Goal: Task Accomplishment & Management: Manage account settings

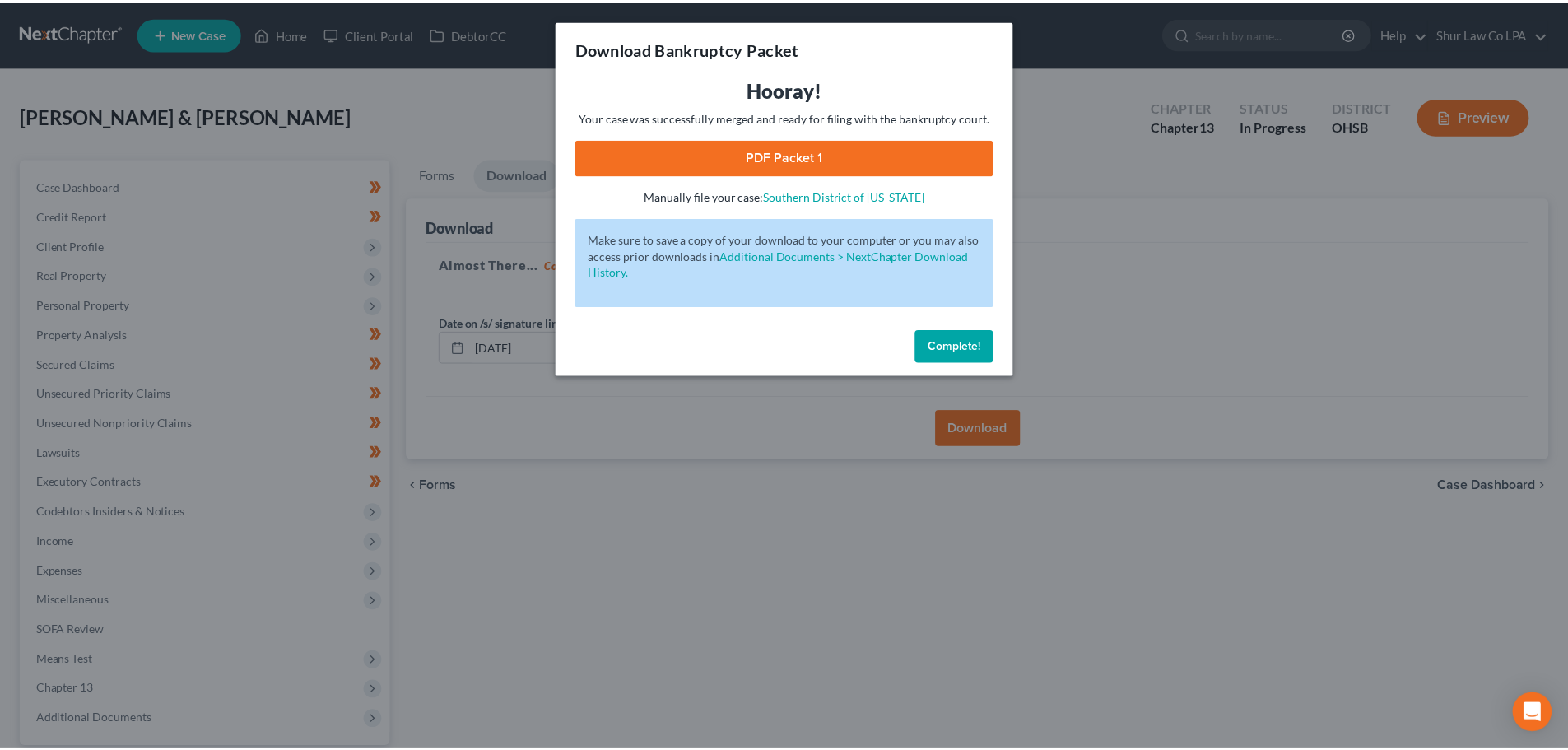
scroll to position [155, 0]
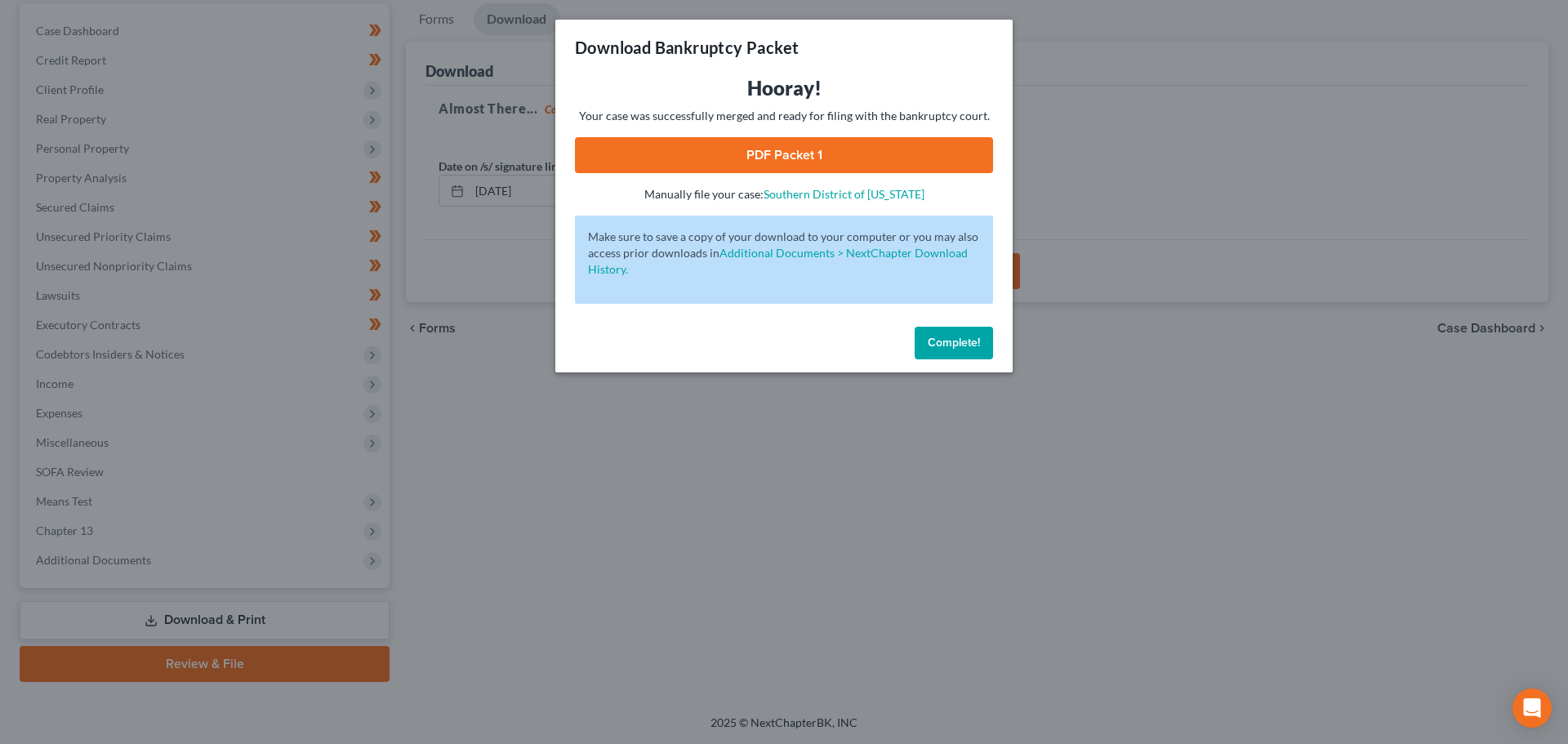
click at [942, 348] on span "Complete!" at bounding box center [954, 342] width 53 height 14
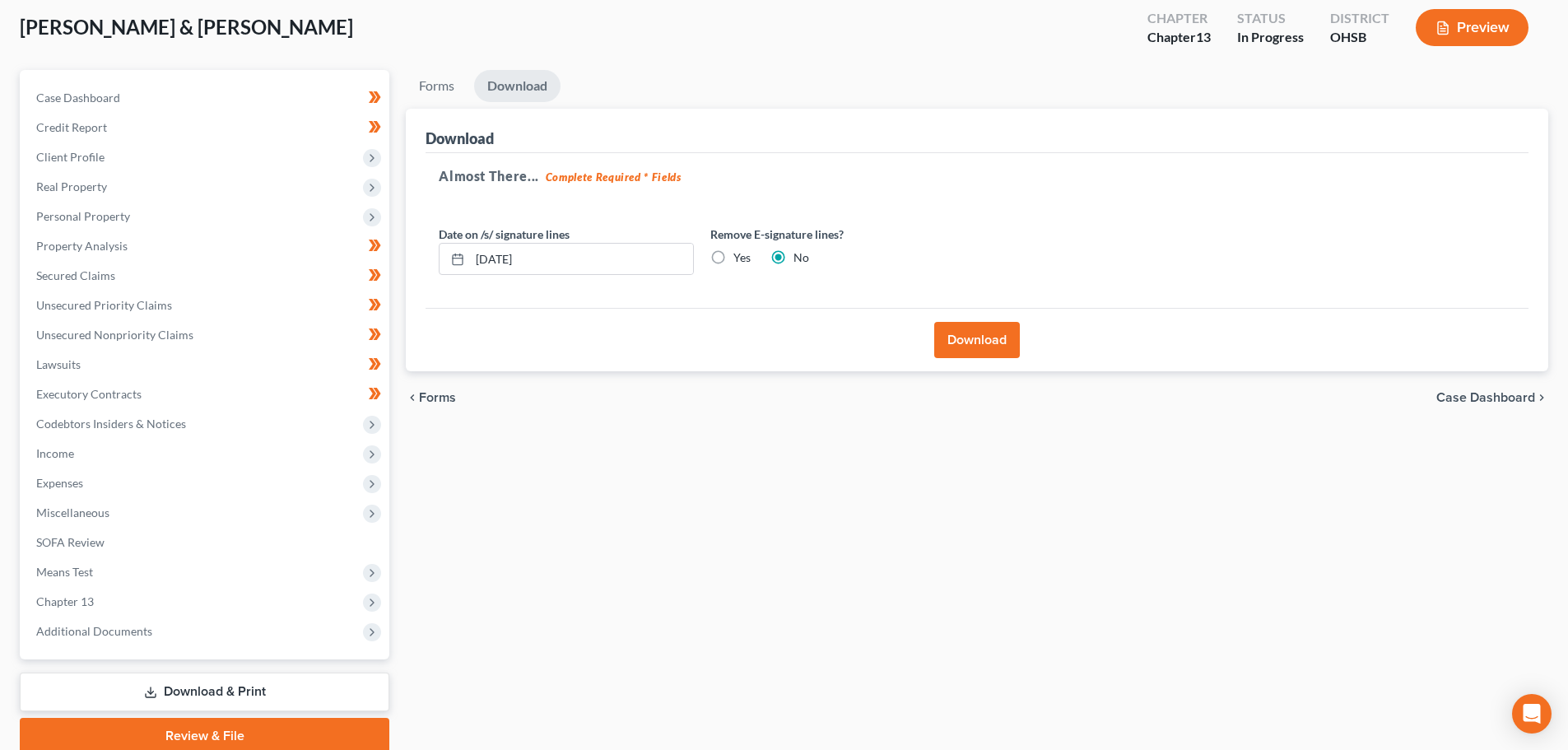
scroll to position [0, 0]
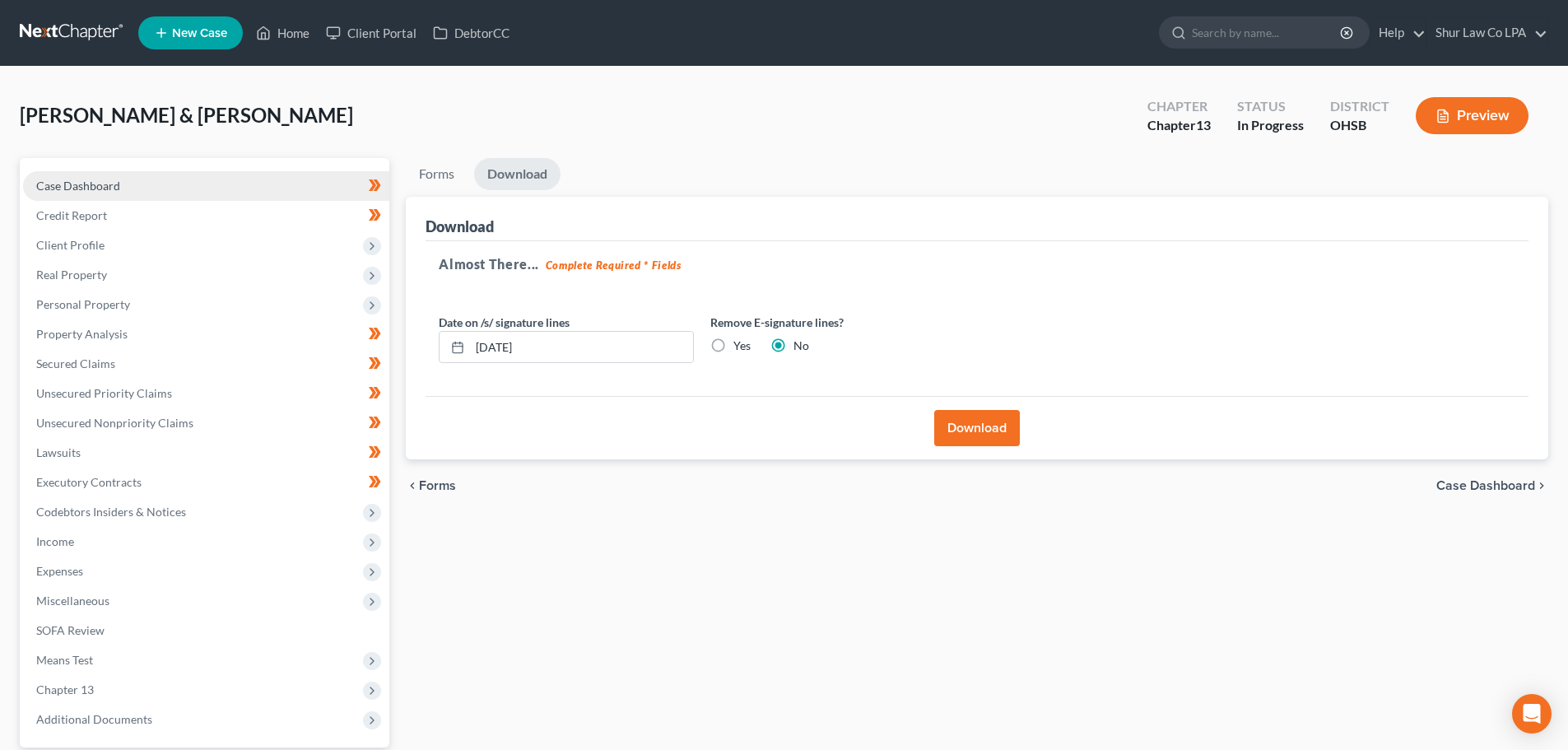
click at [173, 184] on link "Case Dashboard" at bounding box center [206, 186] width 366 height 30
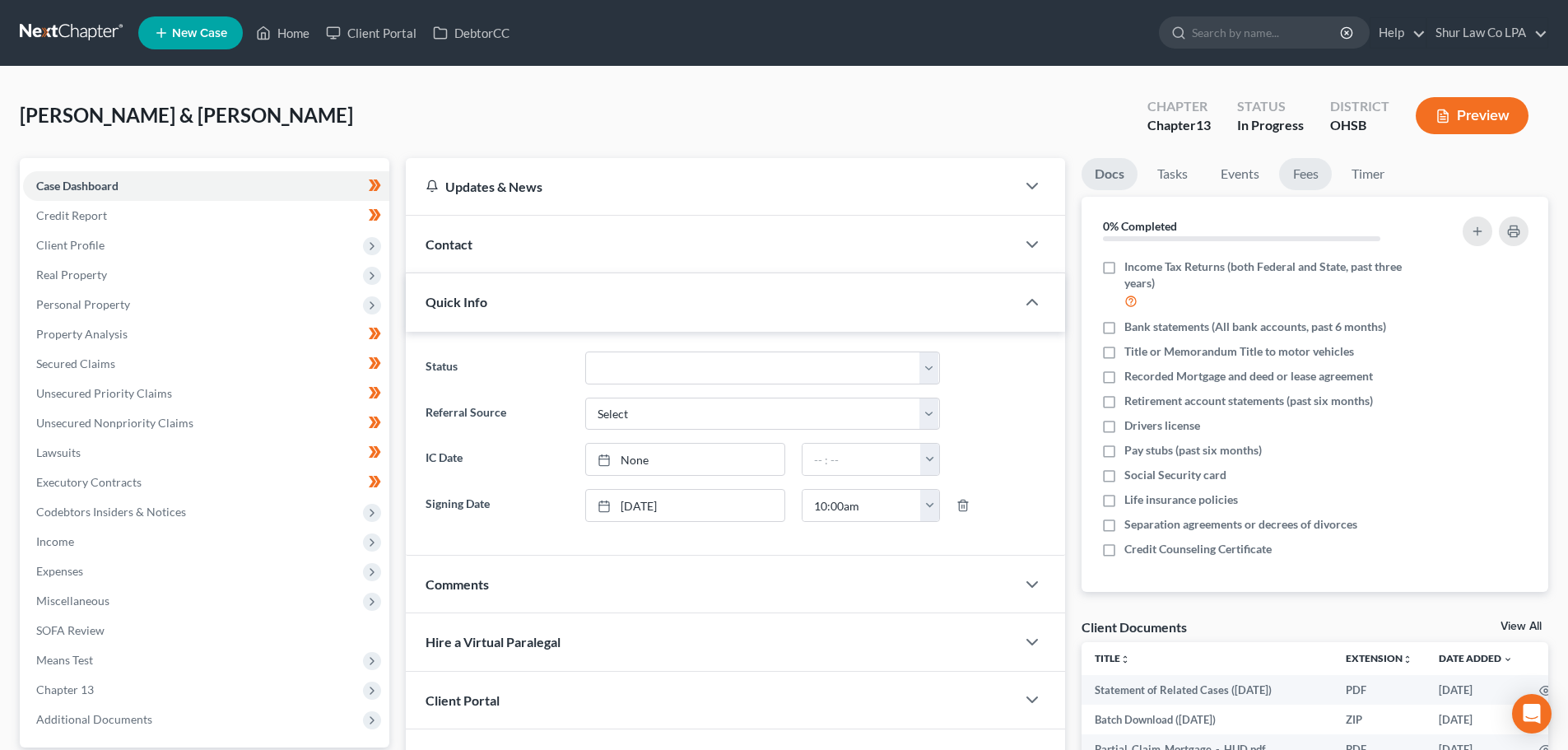
click at [1307, 170] on link "Fees" at bounding box center [1305, 174] width 53 height 32
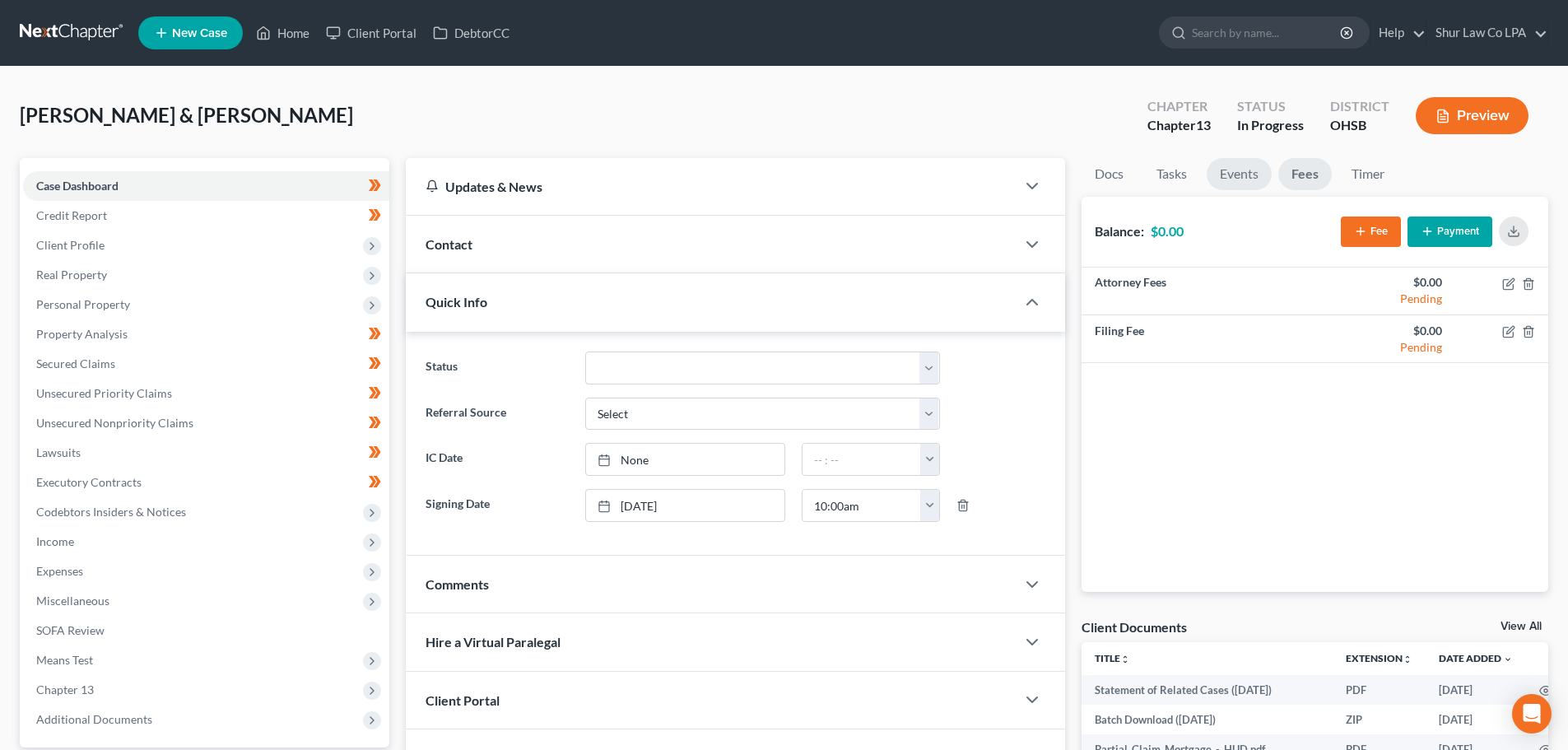
click at [1229, 170] on link "Events" at bounding box center [1239, 174] width 65 height 32
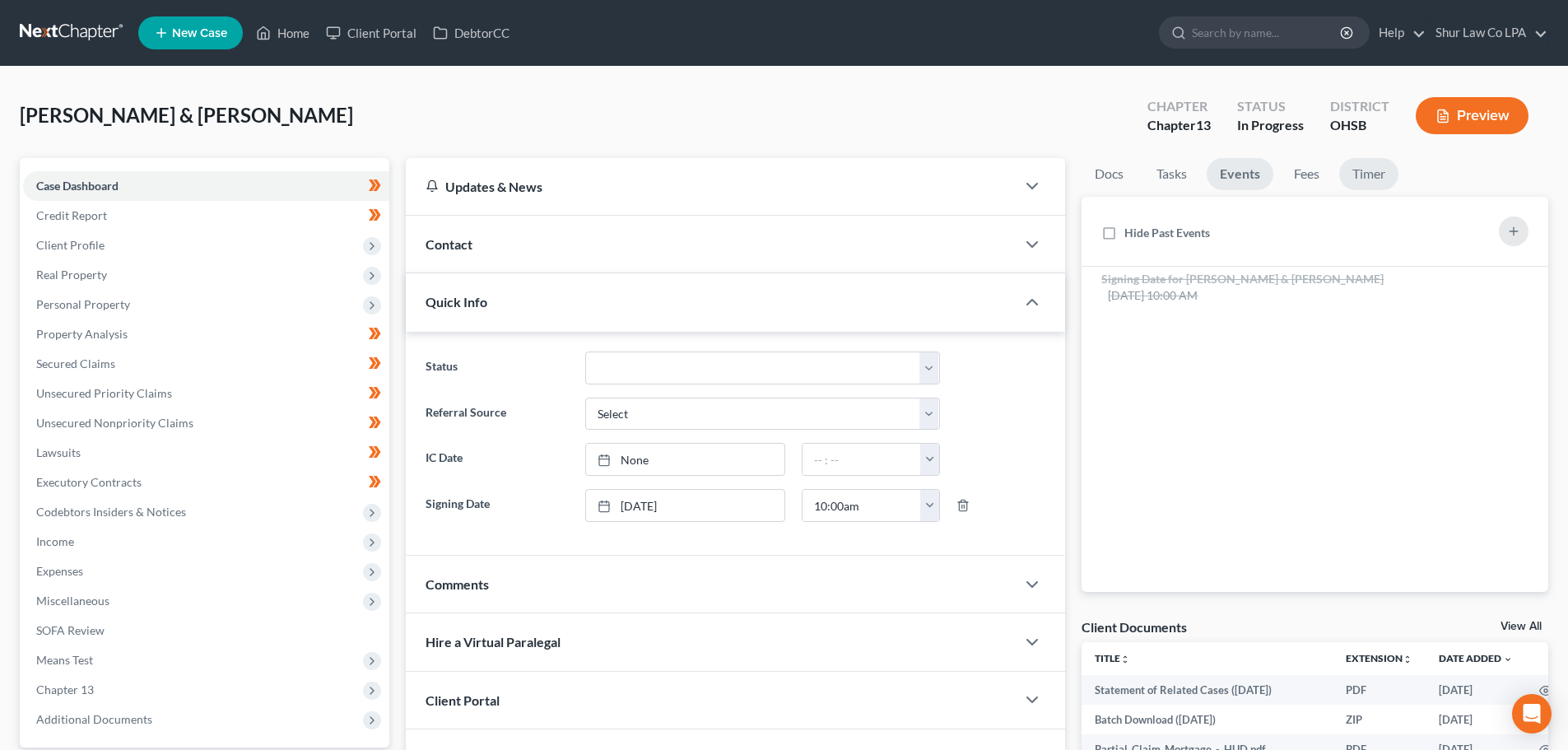
click at [1364, 168] on link "Timer" at bounding box center [1370, 174] width 60 height 32
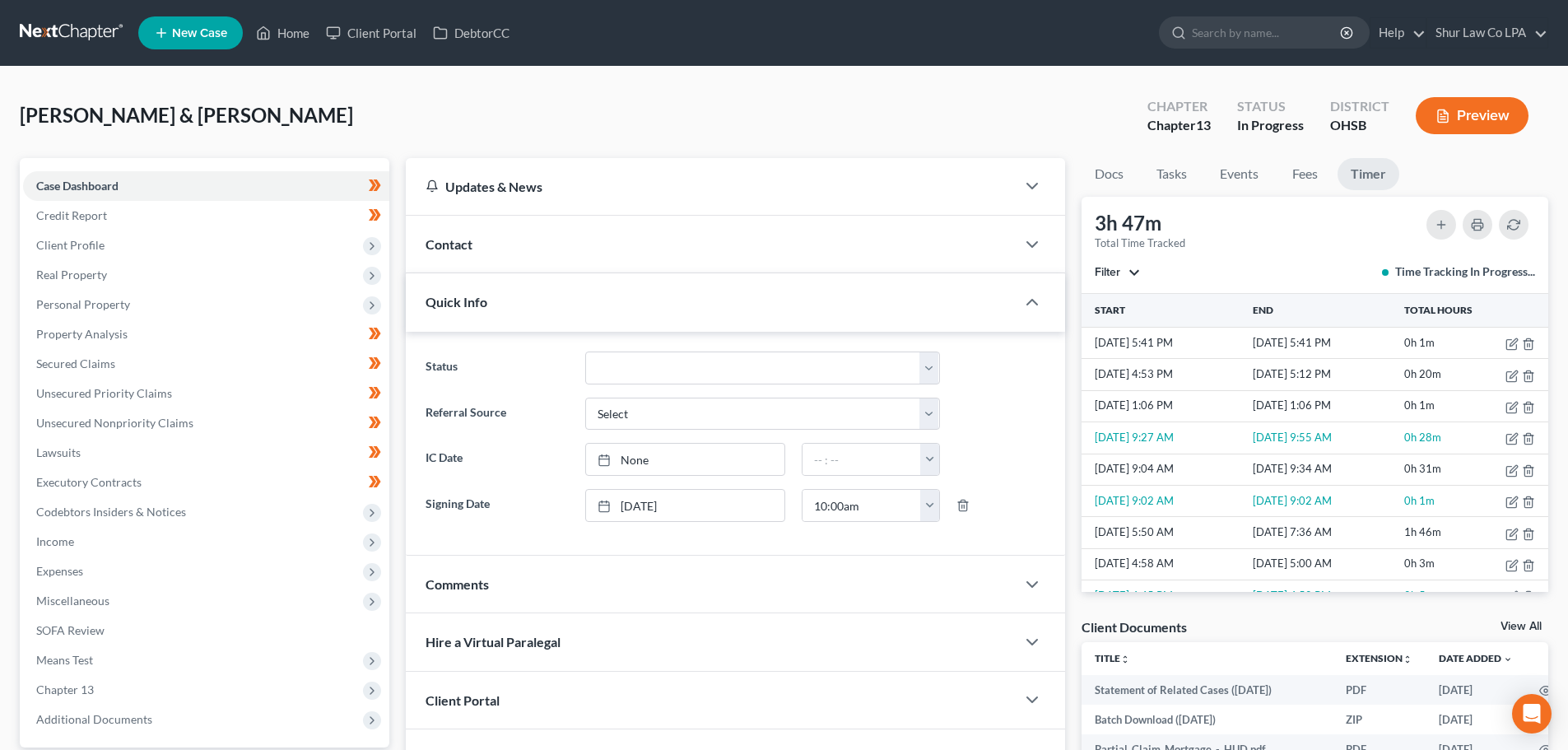
click at [60, 35] on link at bounding box center [72, 33] width 105 height 30
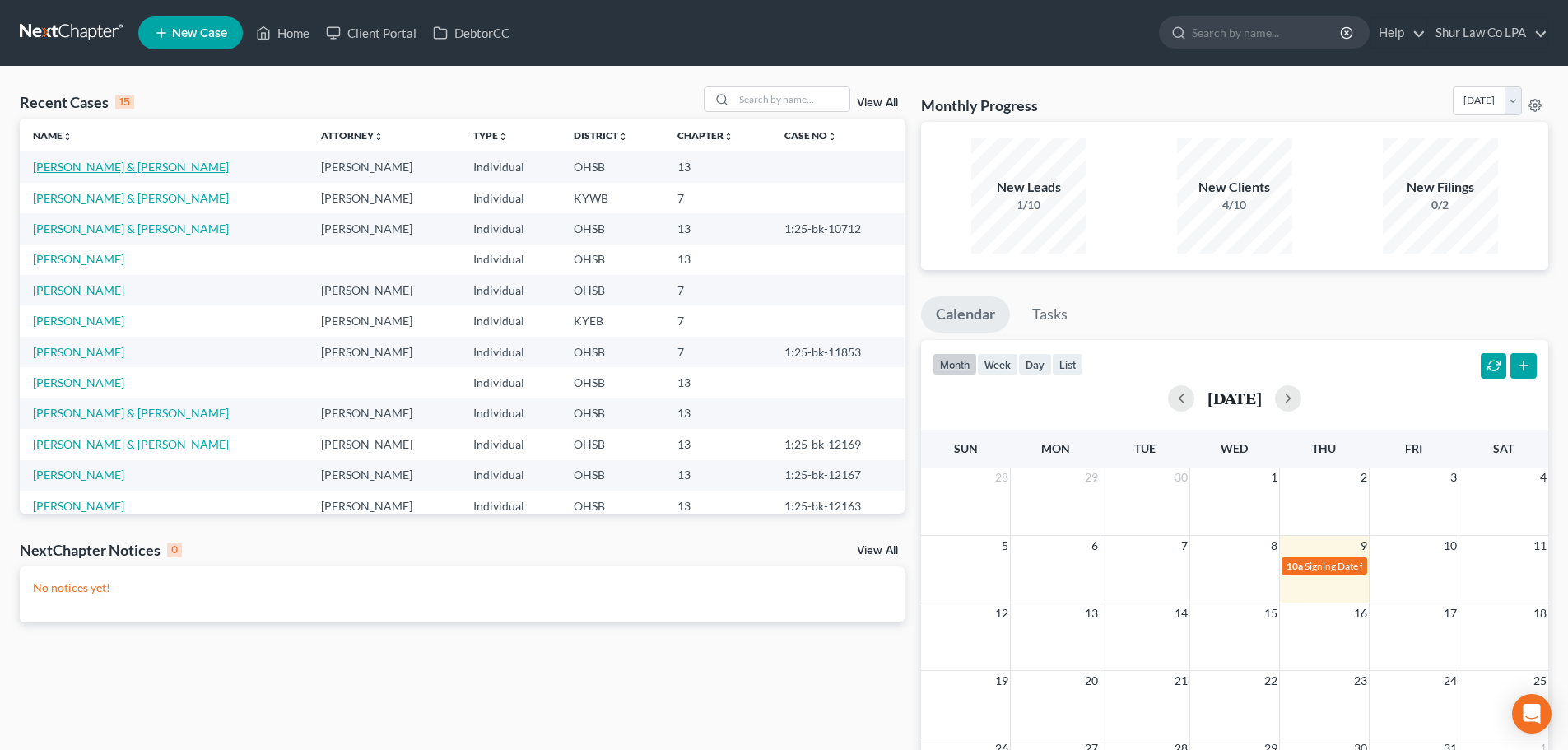
click at [81, 169] on link "[PERSON_NAME] & [PERSON_NAME]" at bounding box center [130, 166] width 196 height 14
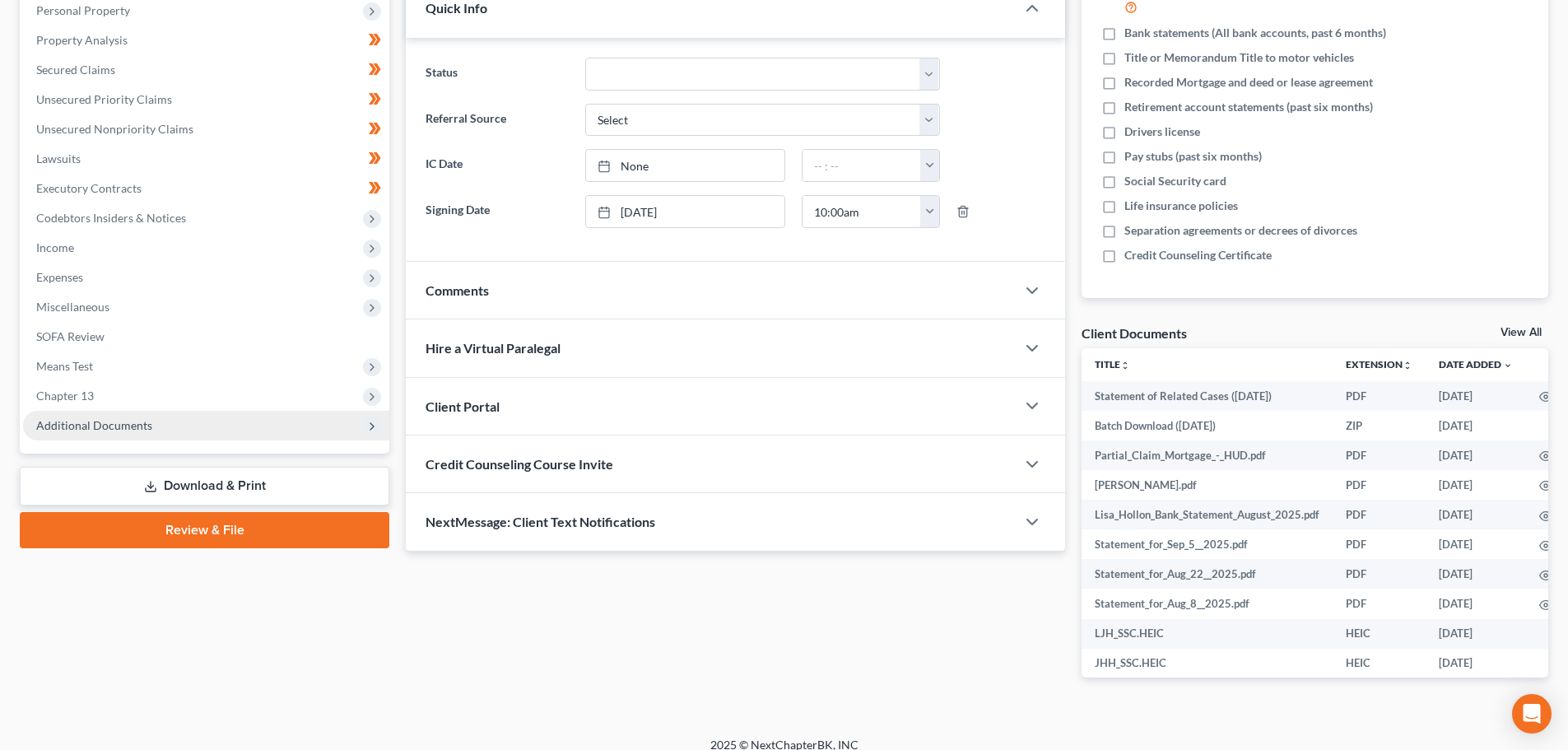
scroll to position [310, 0]
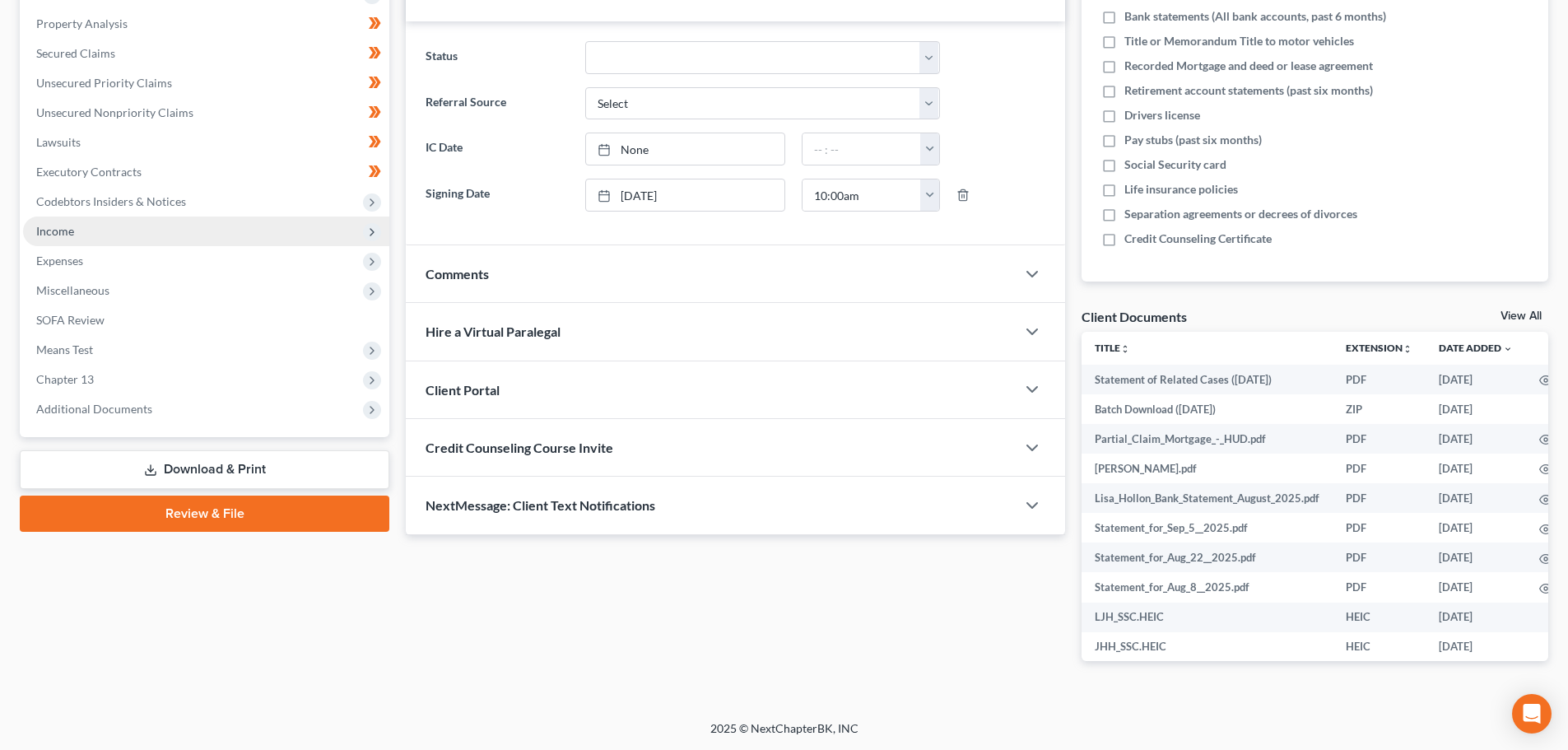
click at [99, 229] on span "Income" at bounding box center [206, 231] width 366 height 30
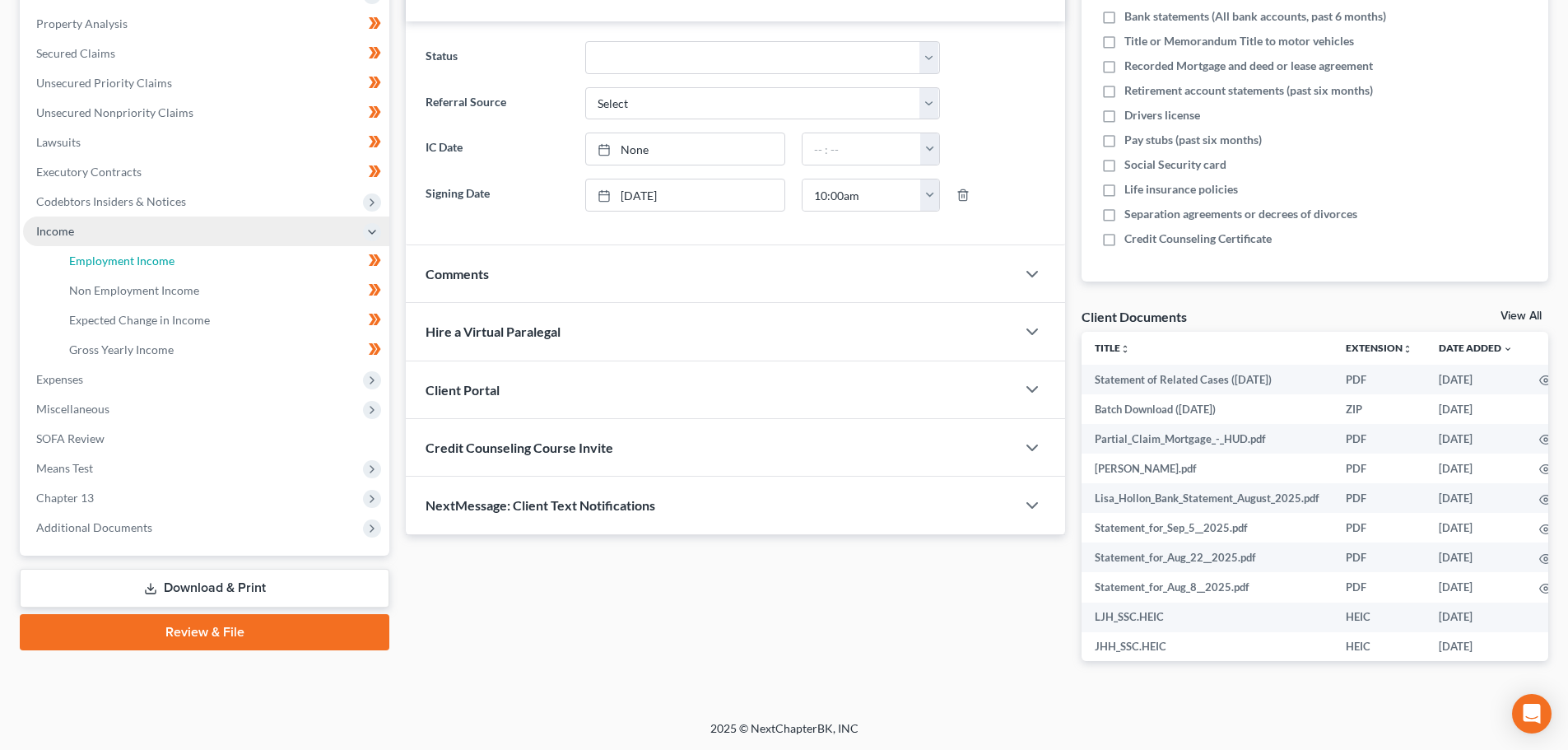
click at [194, 270] on link "Employment Income" at bounding box center [223, 261] width 334 height 30
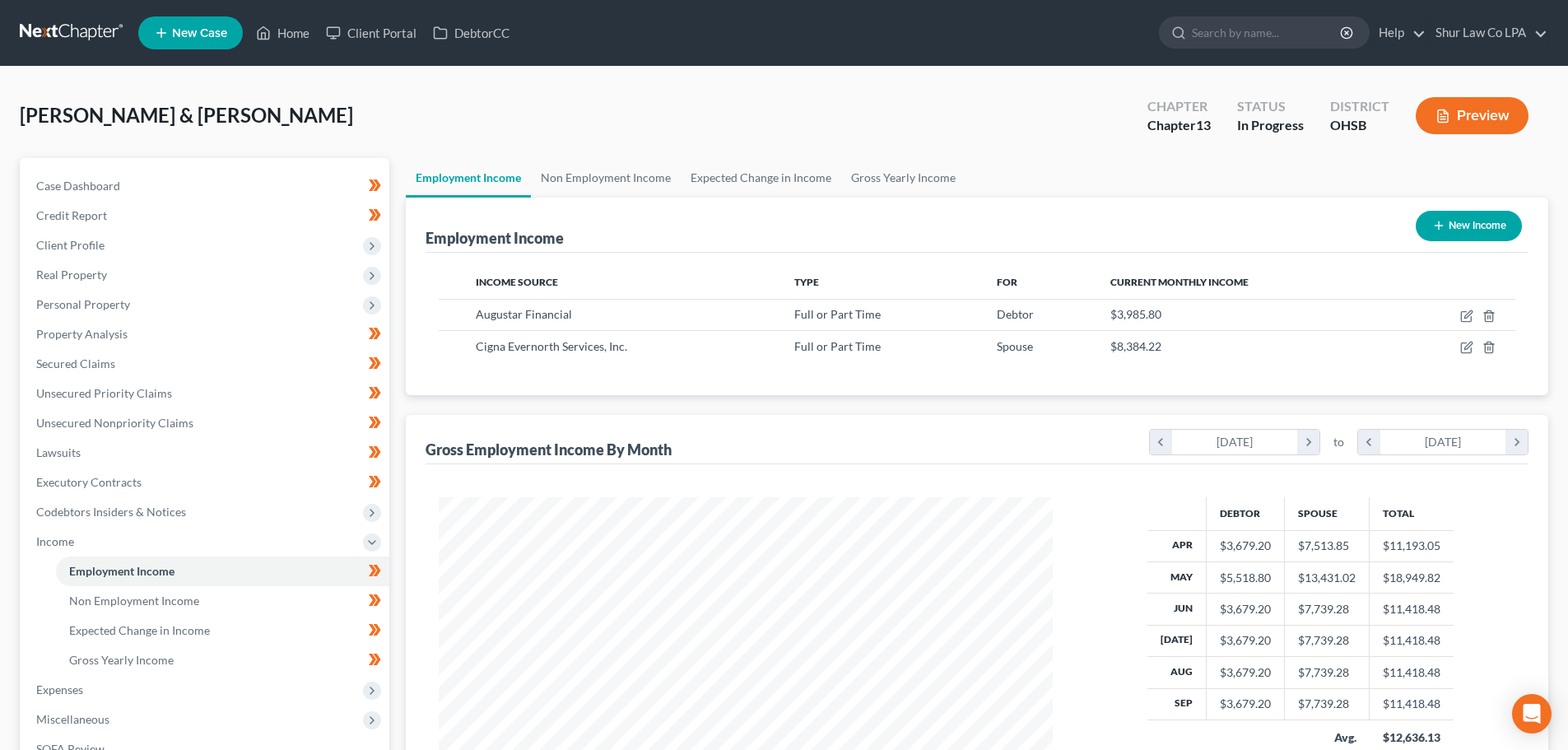
scroll to position [307, 647]
click at [876, 178] on link "Gross Yearly Income" at bounding box center [903, 178] width 124 height 39
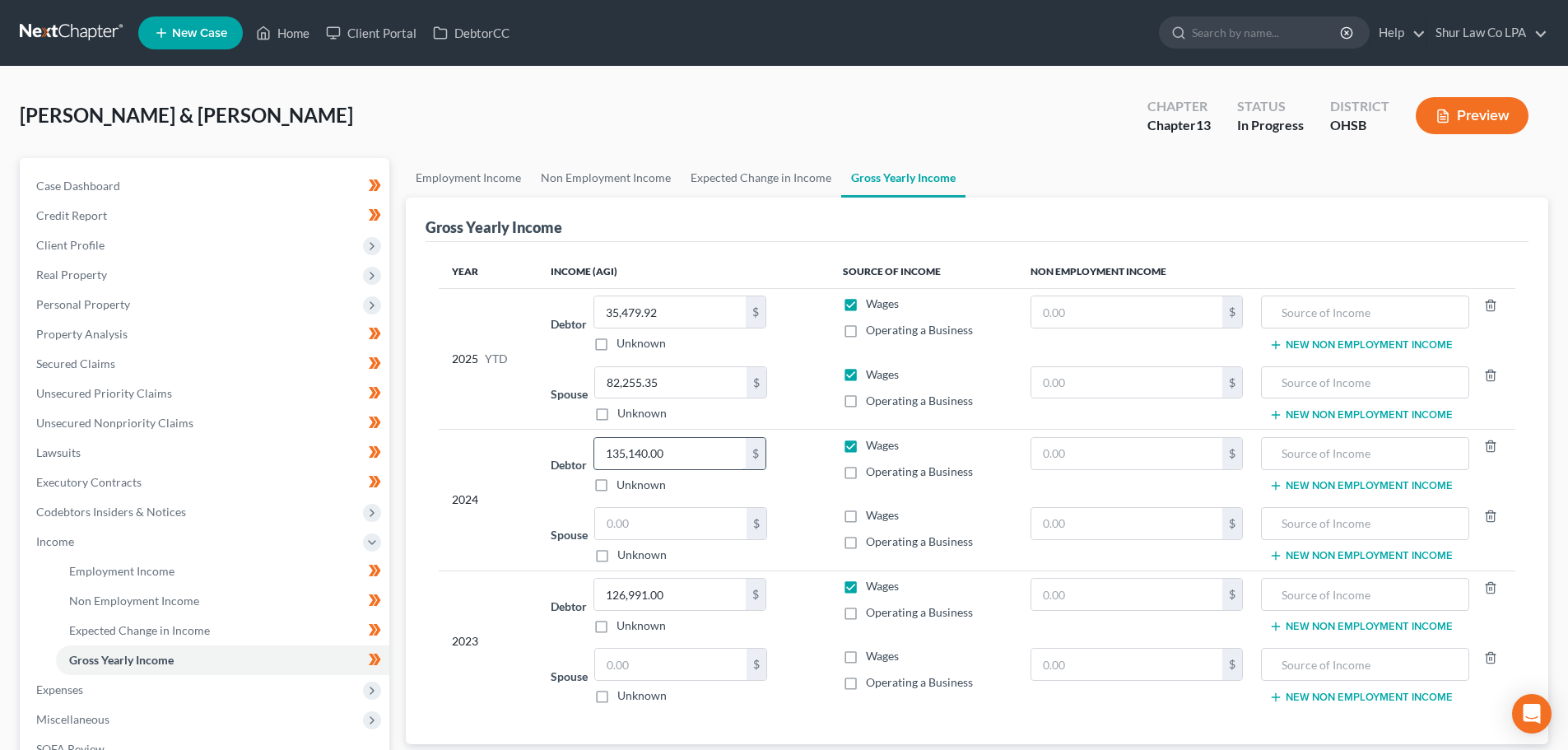
click at [689, 451] on input "135,140.00" at bounding box center [670, 454] width 152 height 32
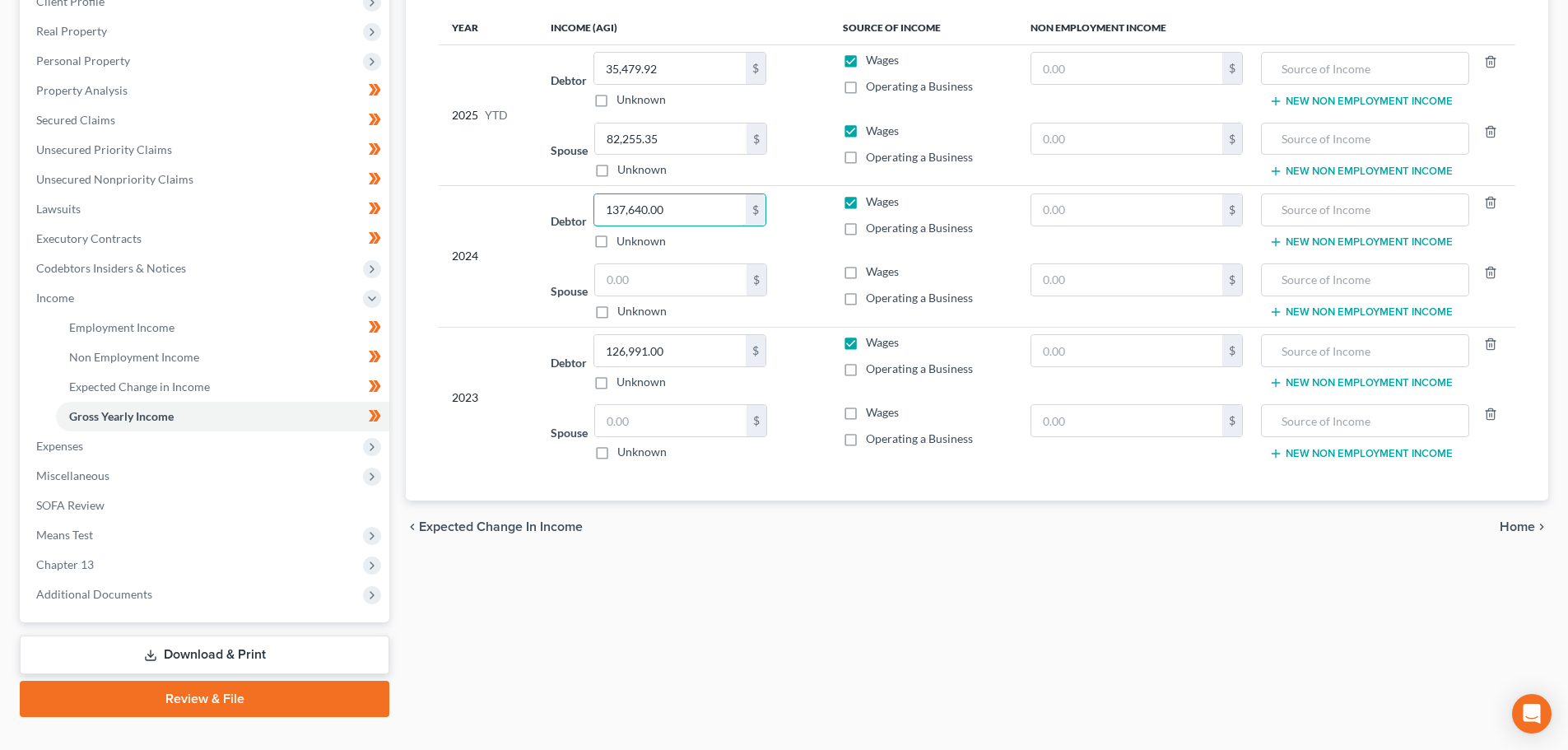
scroll to position [247, 0]
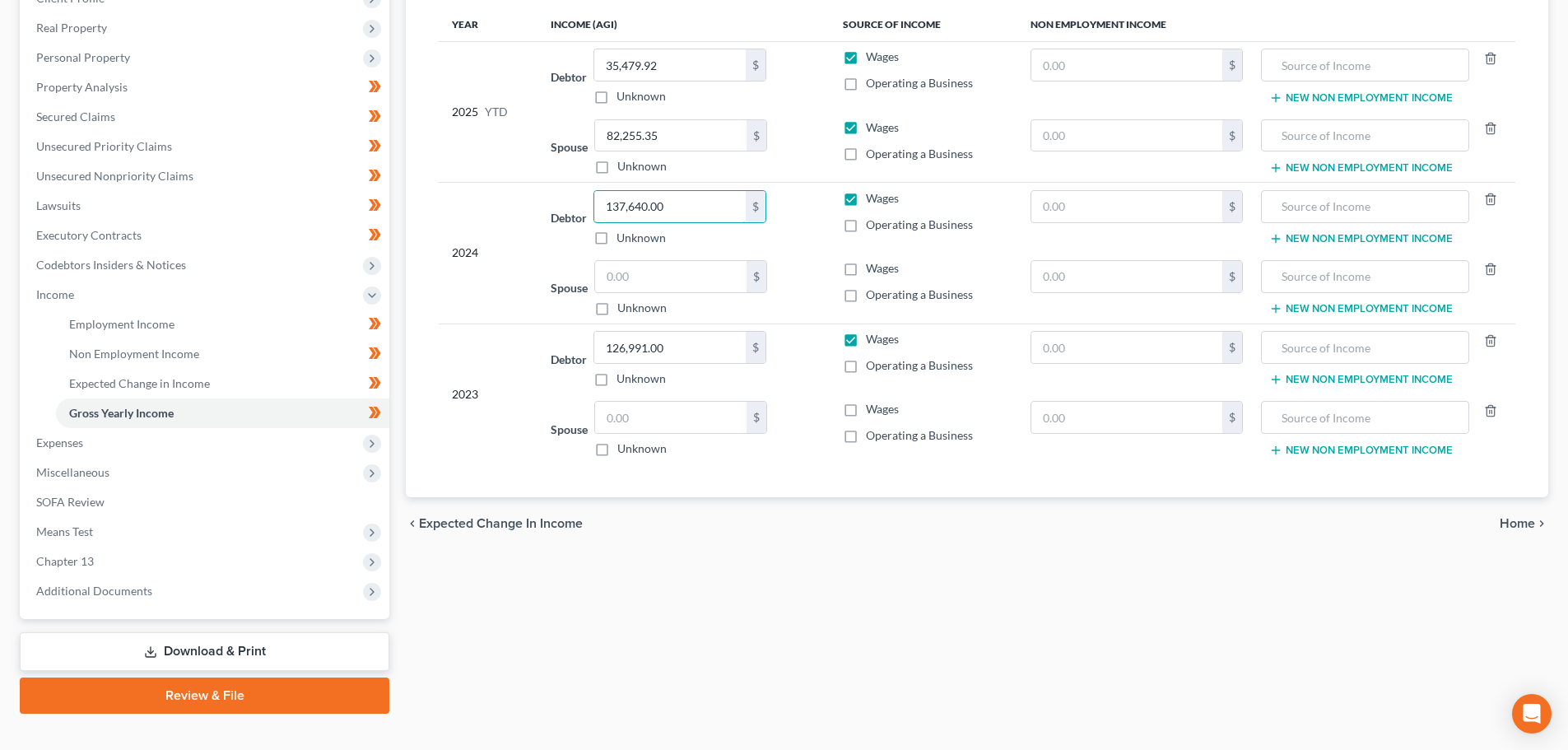
type input "137,640.00"
click at [675, 330] on td "Debtor 126,991.00 $ Unknown Balance Undetermined 126,991.00 $ Unknown" at bounding box center [683, 359] width 292 height 71
click at [676, 341] on input "126,991.00" at bounding box center [670, 348] width 152 height 32
type input "129,462.00"
click at [740, 550] on div "chevron_left Expected Change in Income Home chevron_right" at bounding box center [977, 524] width 1142 height 53
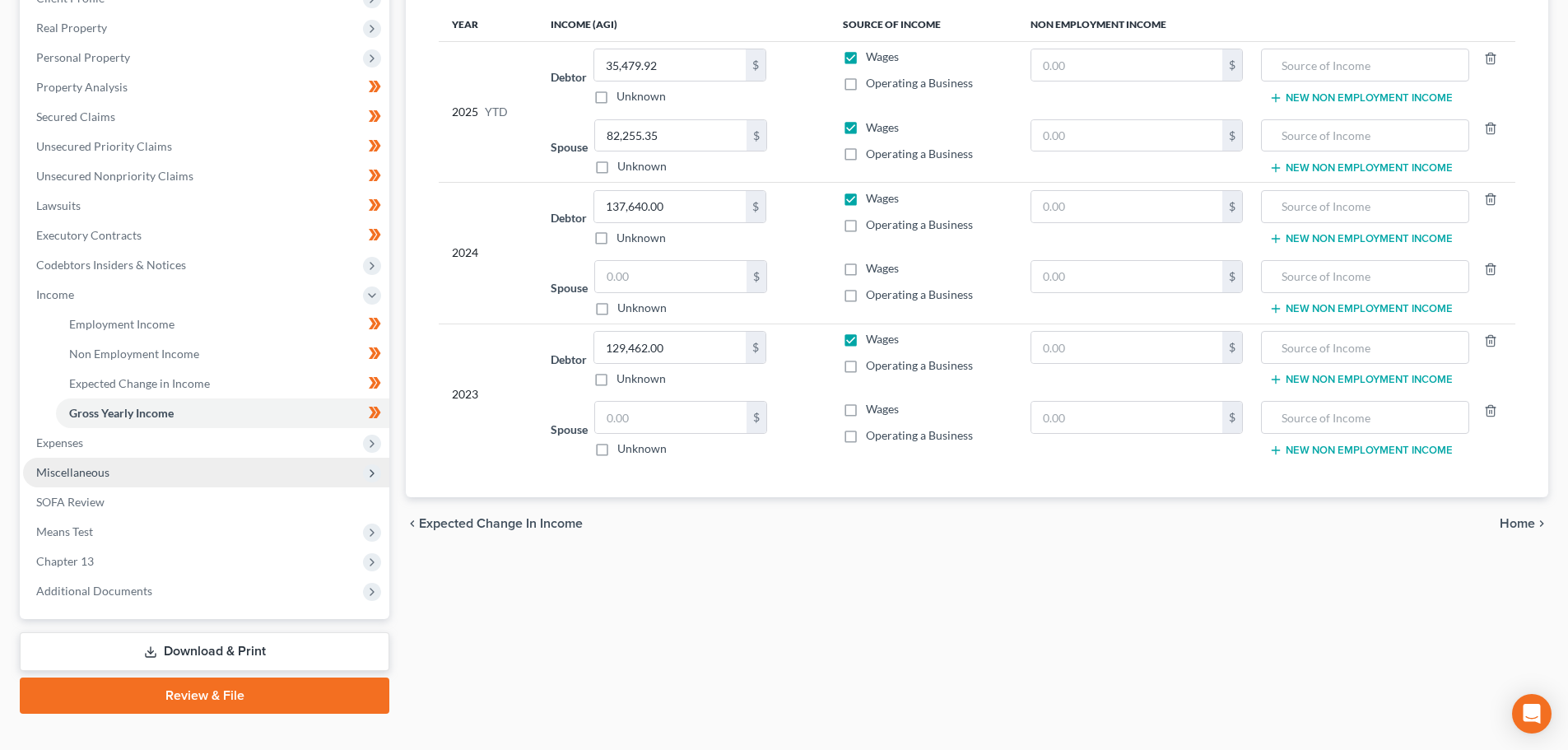
click at [183, 470] on span "Miscellaneous" at bounding box center [206, 472] width 366 height 30
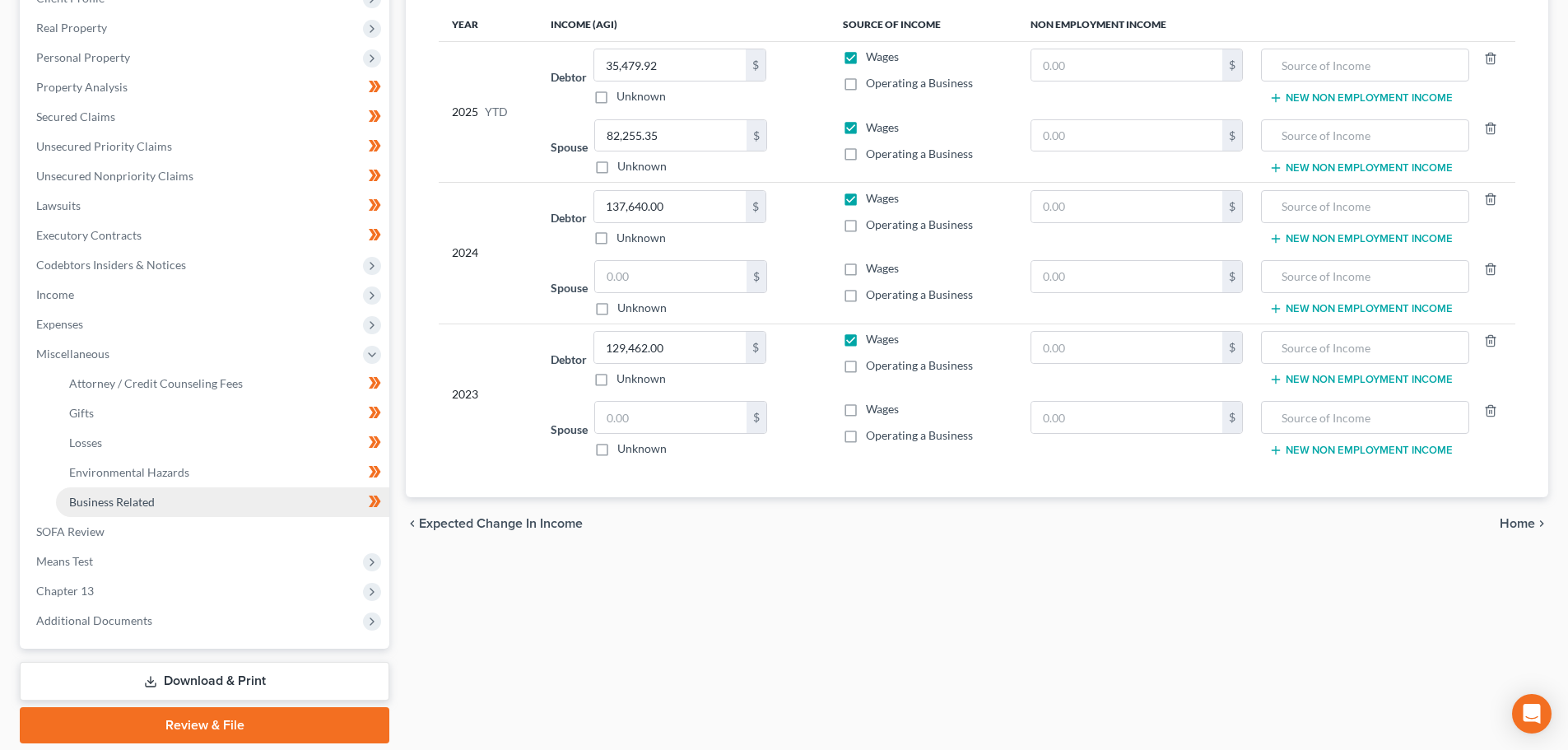
click at [200, 503] on link "Business Related" at bounding box center [223, 502] width 334 height 30
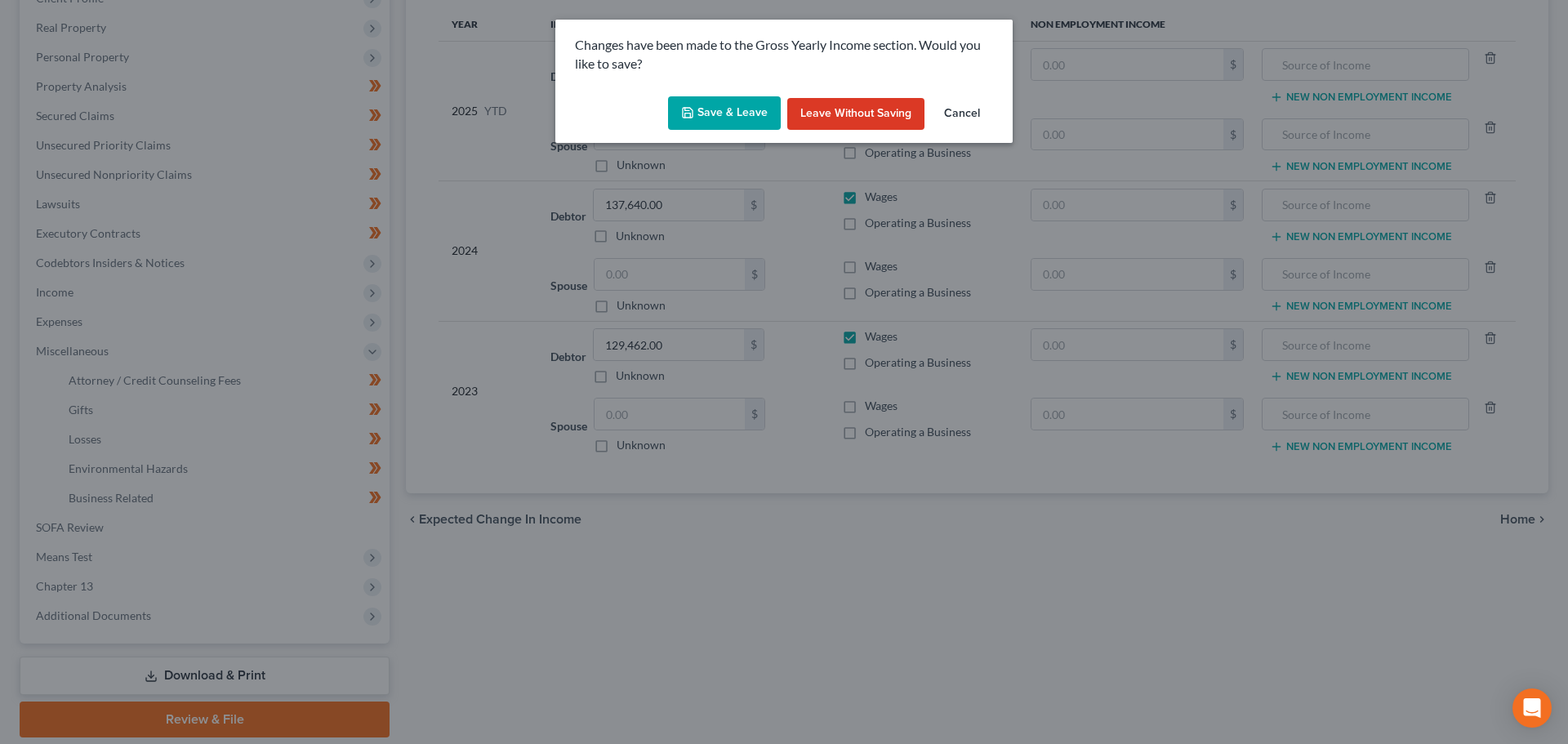
click at [732, 106] on button "Save & Leave" at bounding box center [725, 113] width 113 height 34
